Goal: Transaction & Acquisition: Download file/media

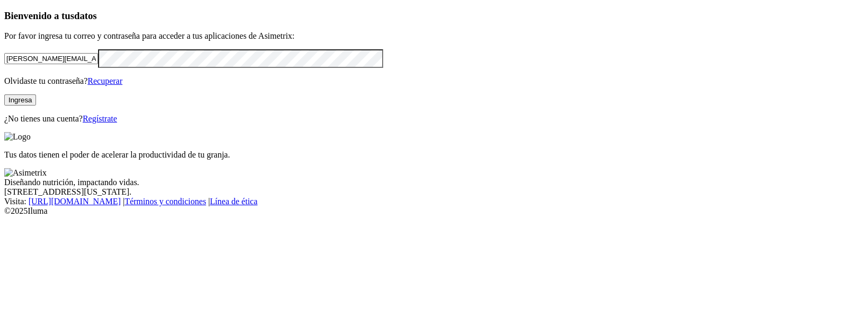
click input "submit" at bounding box center [0, 0] width 0 height 0
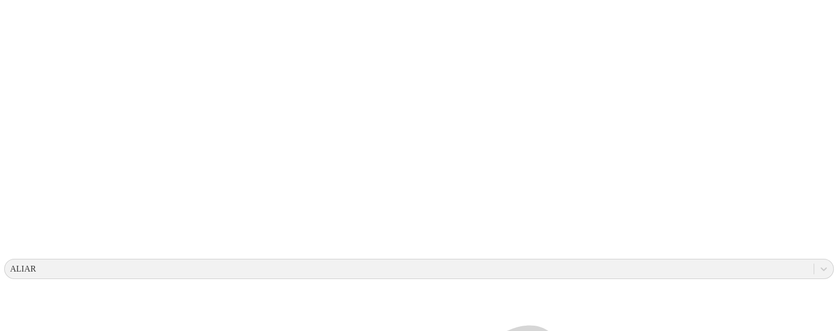
scroll to position [175, 0]
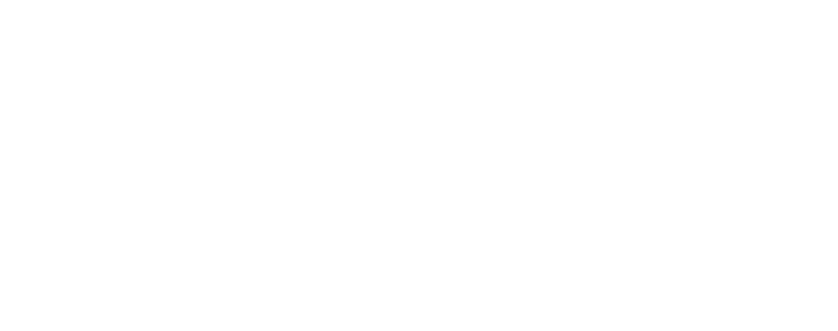
scroll to position [0, 0]
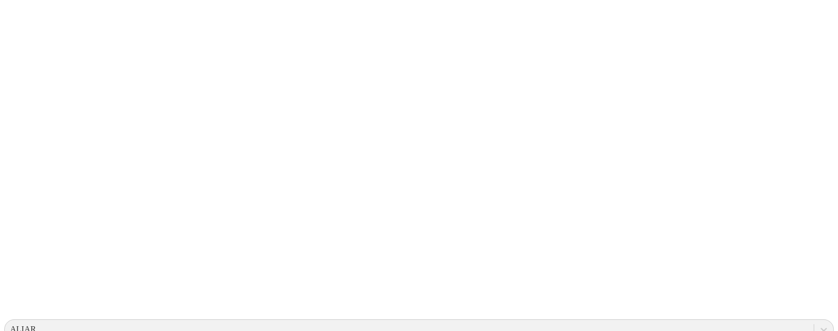
scroll to position [132, 0]
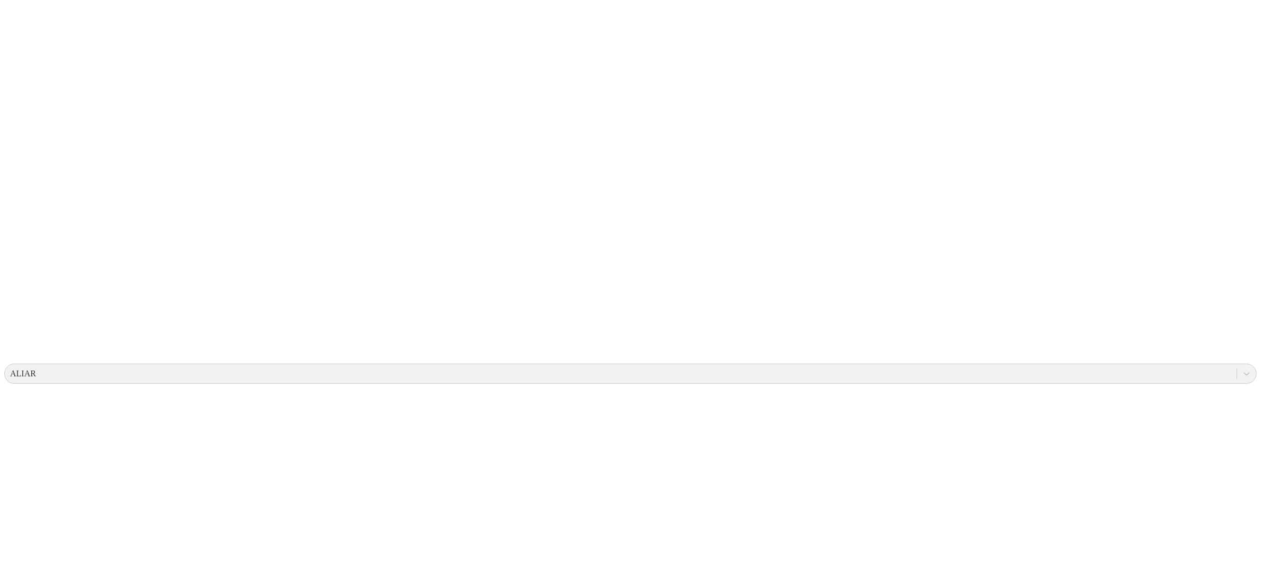
scroll to position [0, 0]
